Goal: Transaction & Acquisition: Obtain resource

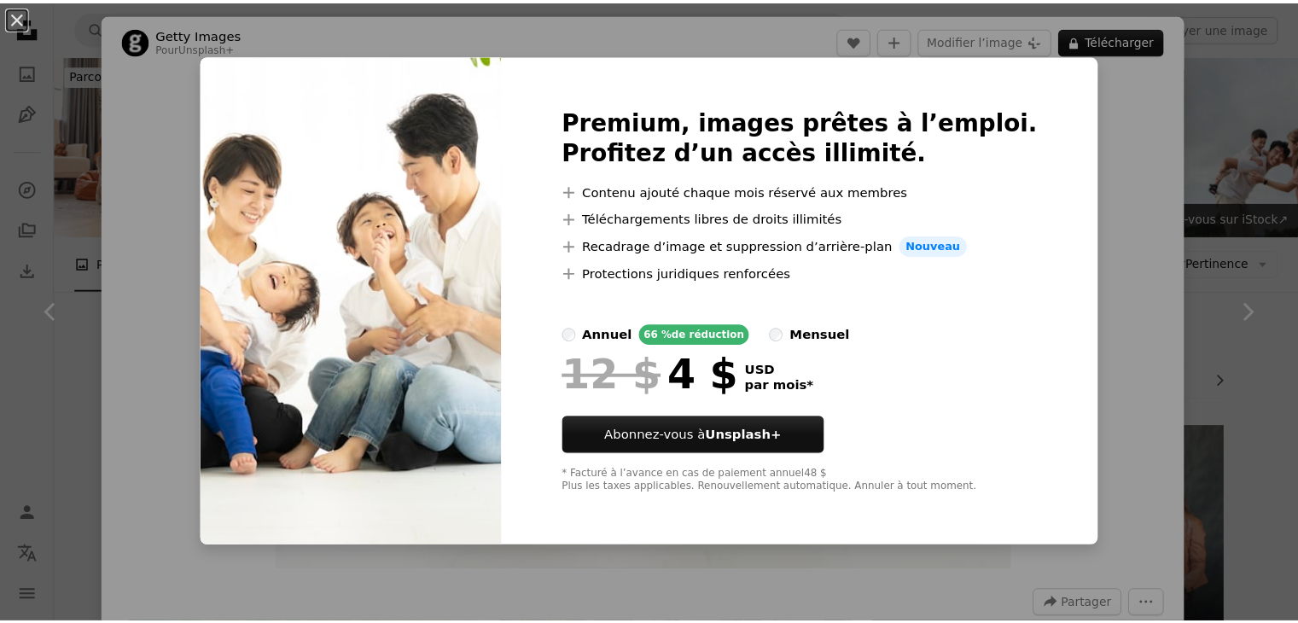
scroll to position [85, 0]
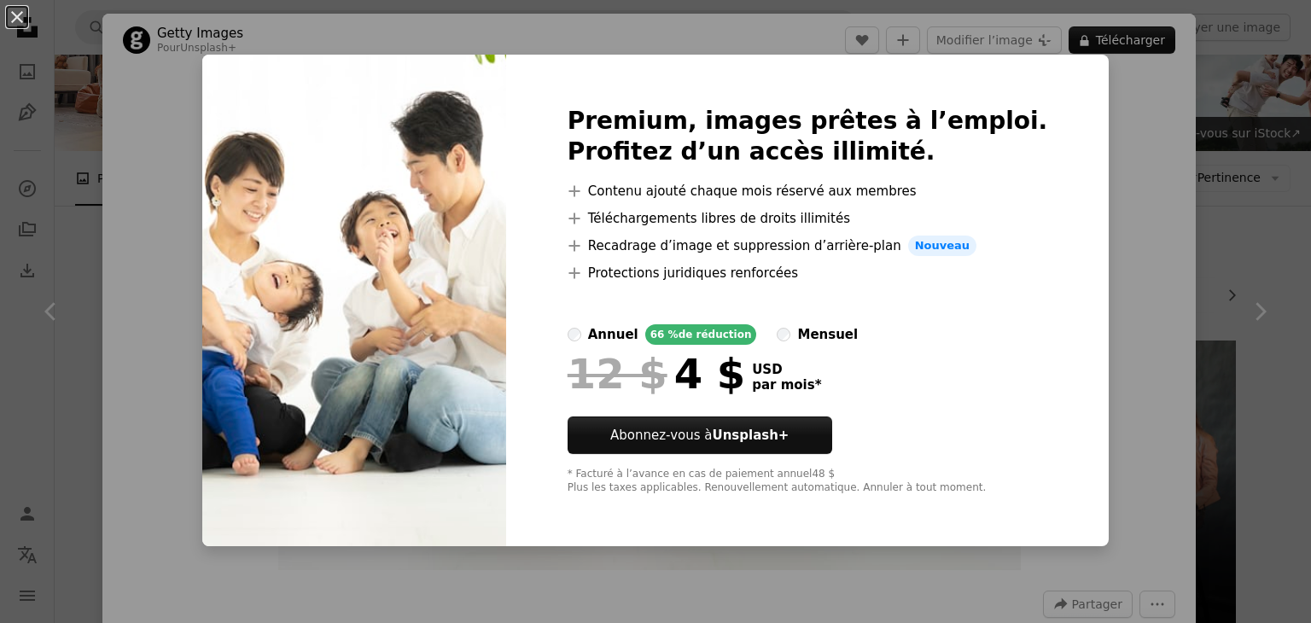
drag, startPoint x: 1095, startPoint y: 246, endPoint x: 1079, endPoint y: 252, distance: 17.3
click at [1095, 248] on div "An X shape Premium, images prêtes à l’emploi. Profitez d’un accès illimité. A p…" at bounding box center [655, 311] width 1311 height 623
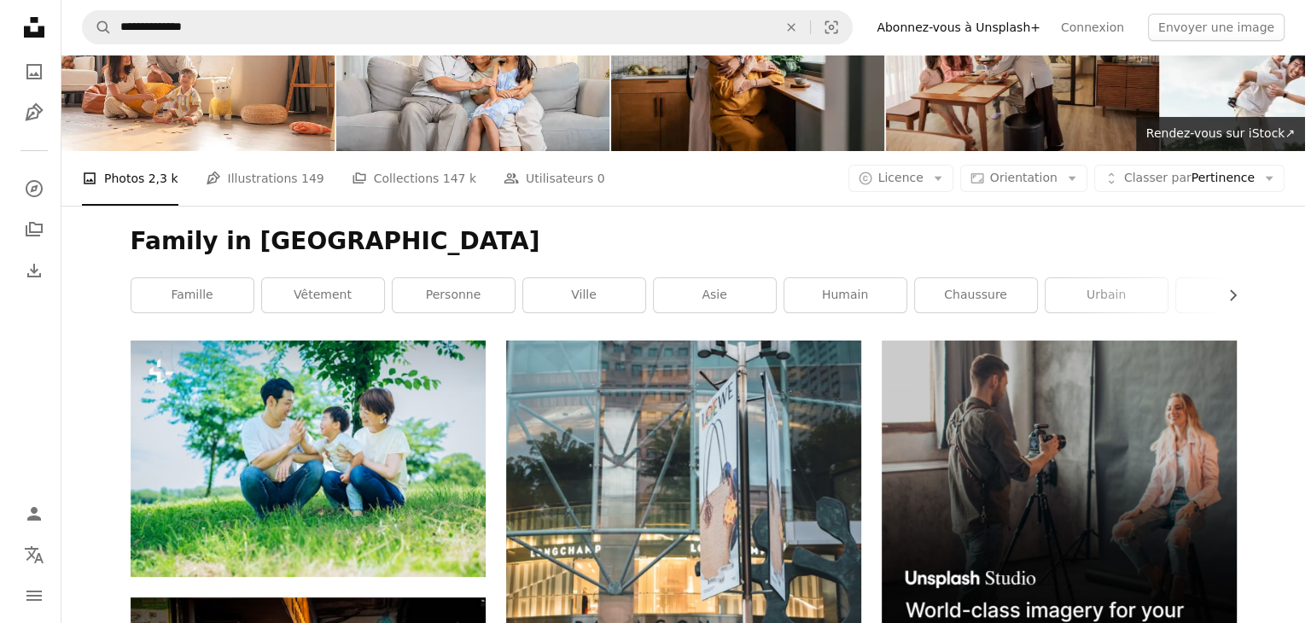
scroll to position [171, 0]
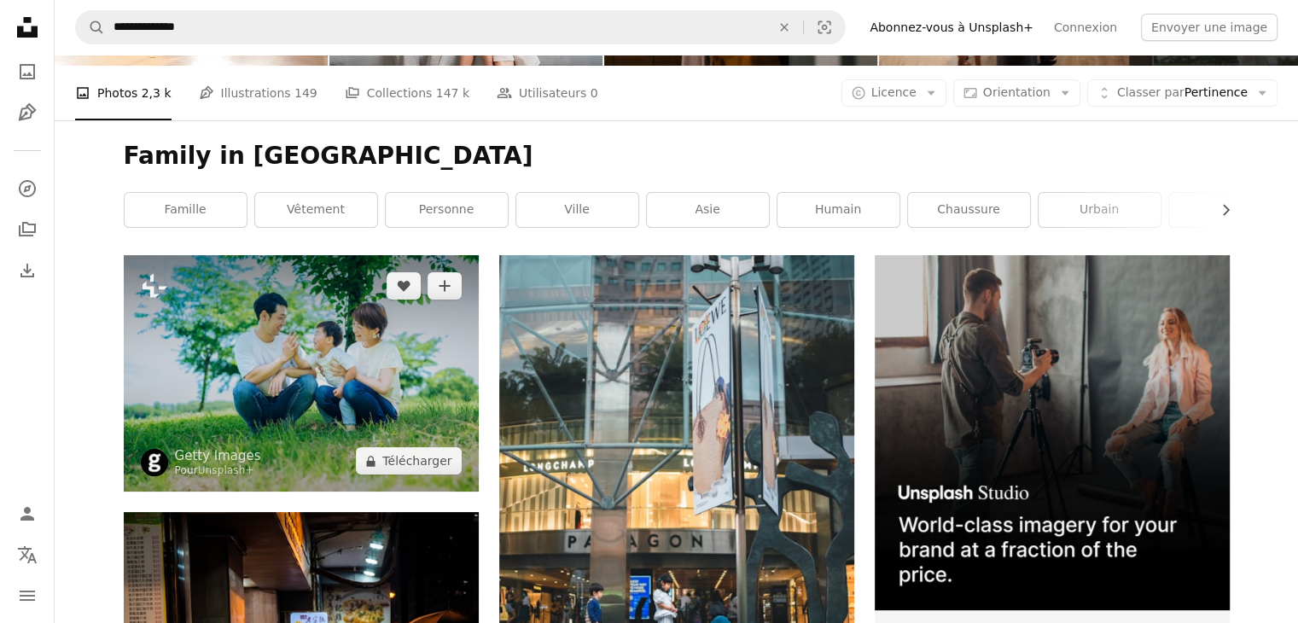
click at [432, 326] on img at bounding box center [301, 373] width 355 height 236
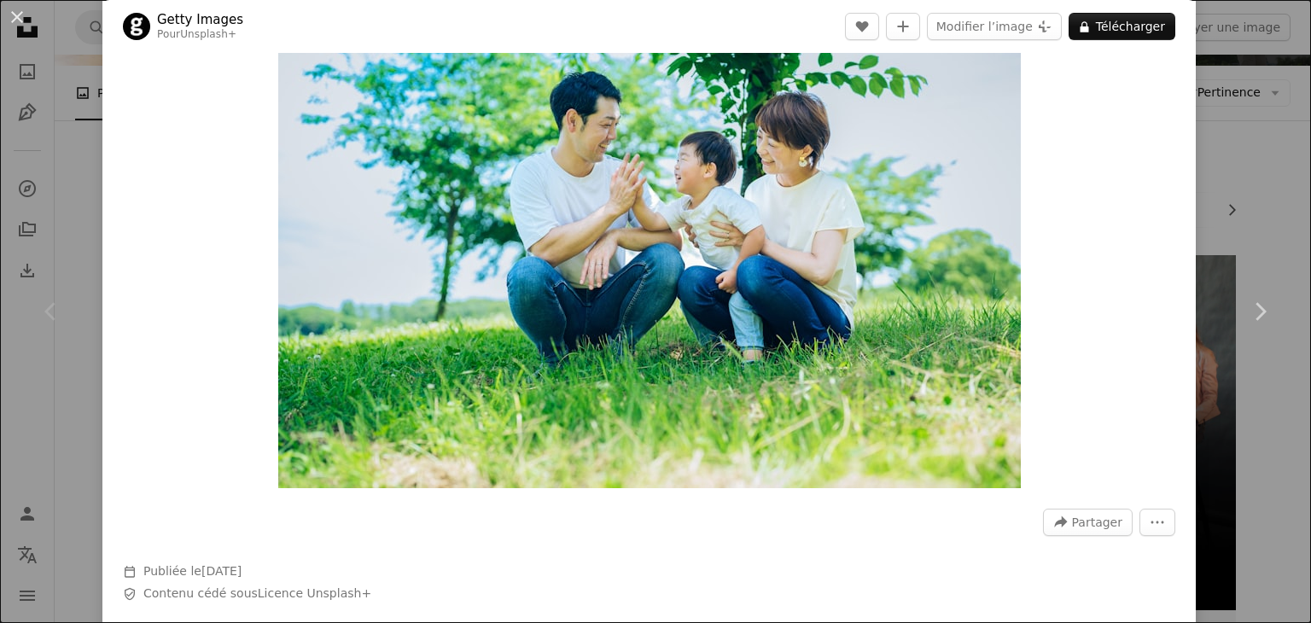
scroll to position [171, 0]
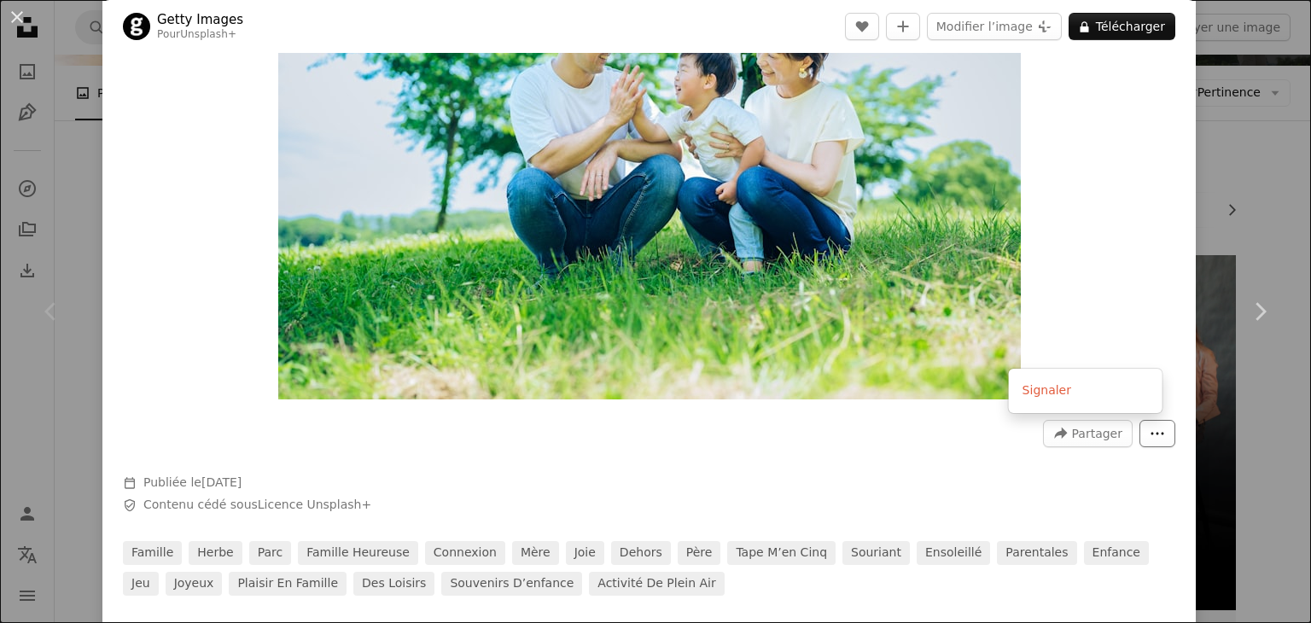
click at [1150, 434] on icon "More Actions" at bounding box center [1157, 433] width 15 height 15
click at [1102, 274] on dialog "An X shape Chevron left Chevron right Getty Images Pour Unsplash+ A heart A plu…" at bounding box center [655, 311] width 1311 height 623
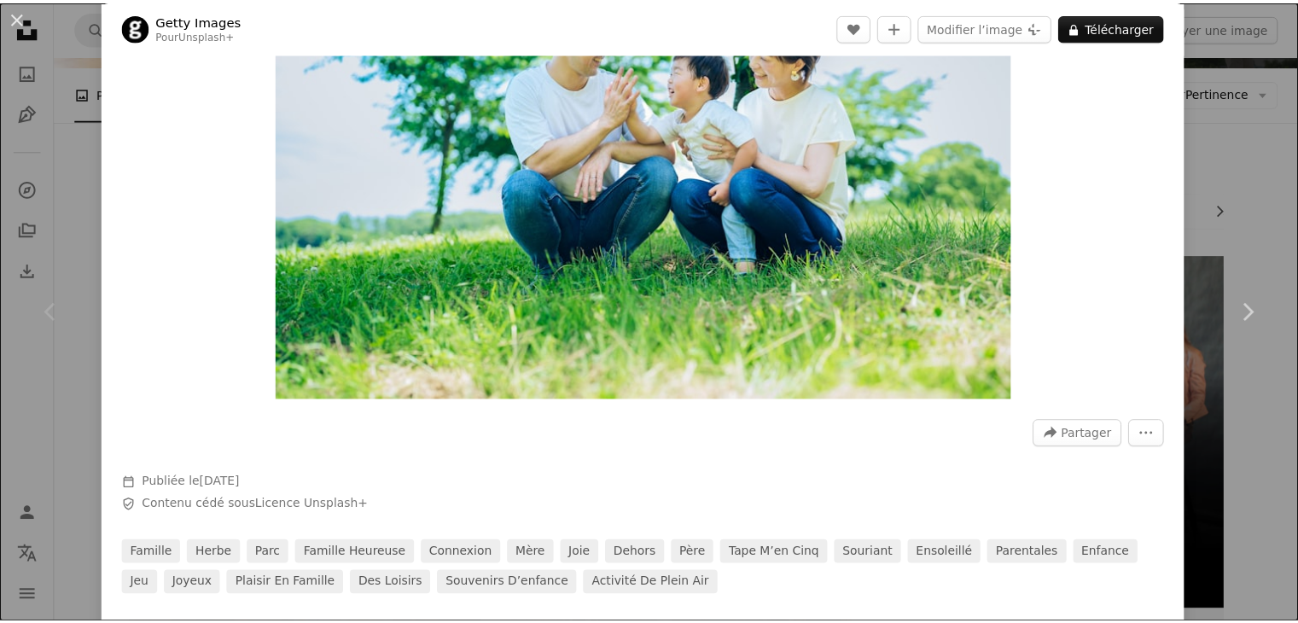
scroll to position [0, 0]
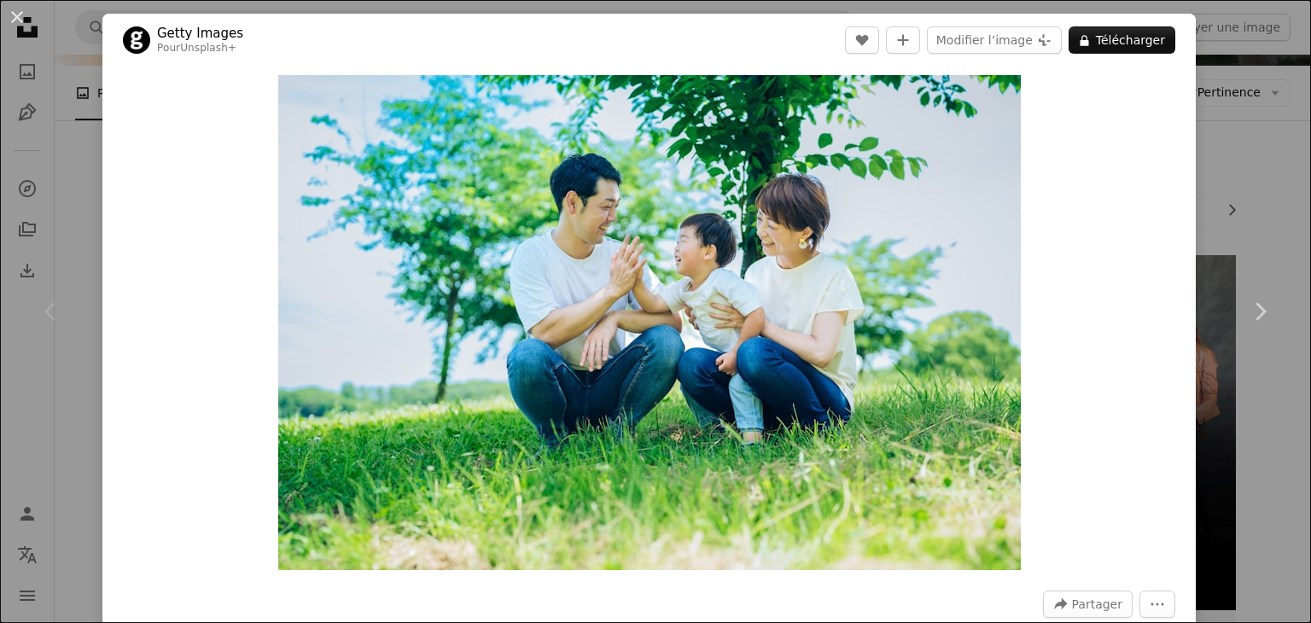
click at [1221, 151] on div "An X shape Chevron left Chevron right Getty Images Pour Unsplash+ A heart A plu…" at bounding box center [655, 311] width 1311 height 623
